Goal: Task Accomplishment & Management: Manage account settings

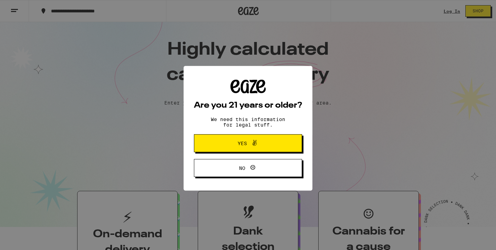
click at [241, 141] on span "Yes" at bounding box center [242, 140] width 9 height 5
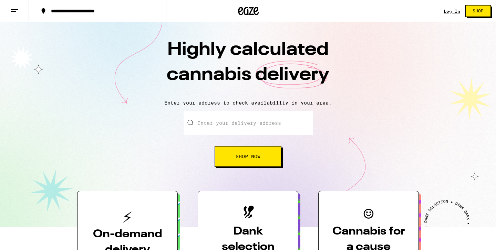
click at [452, 13] on link "Log In" at bounding box center [451, 11] width 17 height 4
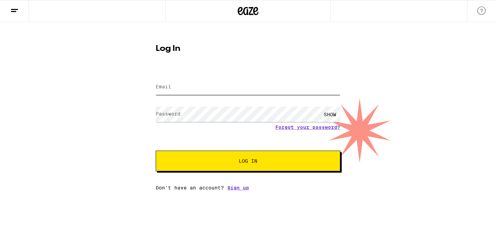
click at [220, 84] on input "Email" at bounding box center [248, 87] width 185 height 15
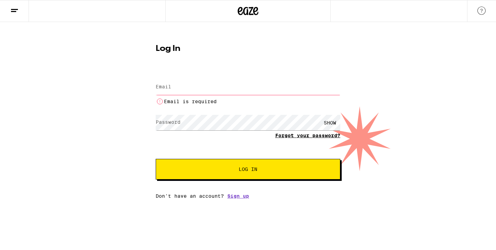
click at [291, 125] on form "Email Email Email is required Password Password SHOW Forgot your password? Log …" at bounding box center [248, 124] width 185 height 109
click at [296, 134] on link "Forgot your password?" at bounding box center [307, 136] width 65 height 6
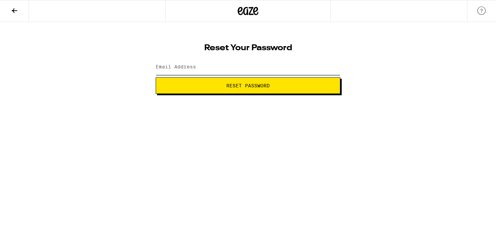
click at [237, 66] on input "Email Address" at bounding box center [248, 67] width 185 height 15
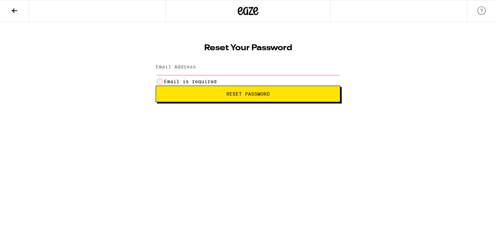
click at [219, 36] on div "Reset Your Password Email Address Email is required Reset Password" at bounding box center [248, 62] width 496 height 80
click at [185, 64] on label "Email Address" at bounding box center [176, 67] width 40 height 6
click at [171, 67] on label "Email Address" at bounding box center [176, 67] width 40 height 6
click at [138, 63] on div "Reset Your Password Email Address Email is required Reset Password" at bounding box center [248, 62] width 496 height 80
click at [193, 64] on label "Email Address" at bounding box center [176, 67] width 40 height 6
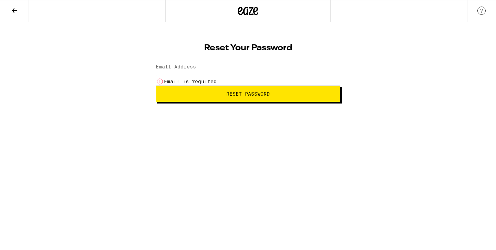
click at [137, 71] on div "Reset Your Password Email Address Email is required Reset Password" at bounding box center [248, 62] width 496 height 80
click at [195, 70] on label "Email Address" at bounding box center [176, 67] width 40 height 6
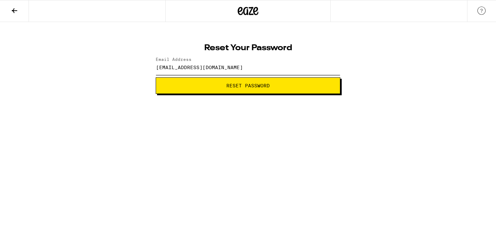
type input "[EMAIL_ADDRESS][DOMAIN_NAME]"
click at [229, 84] on span "Reset Password" at bounding box center [247, 85] width 43 height 5
